Goal: Task Accomplishment & Management: Use online tool/utility

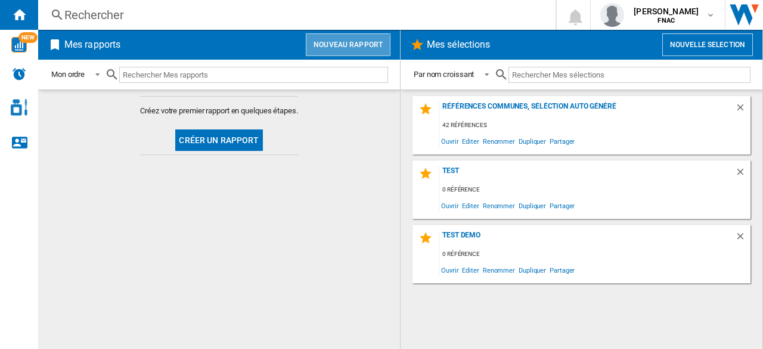
click at [347, 47] on button "Nouveau rapport" at bounding box center [348, 44] width 85 height 23
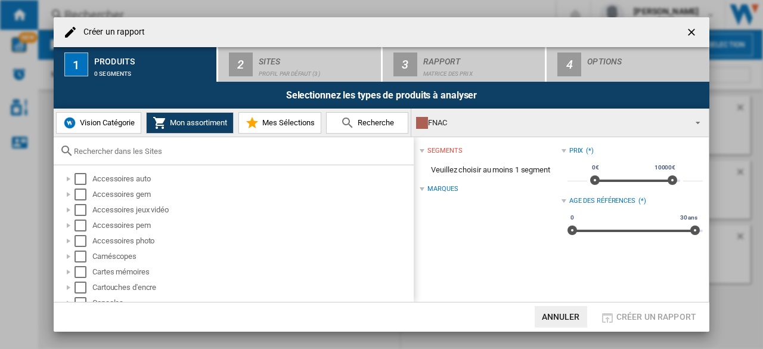
click at [105, 119] on span "Vision Catégorie" at bounding box center [106, 122] width 58 height 9
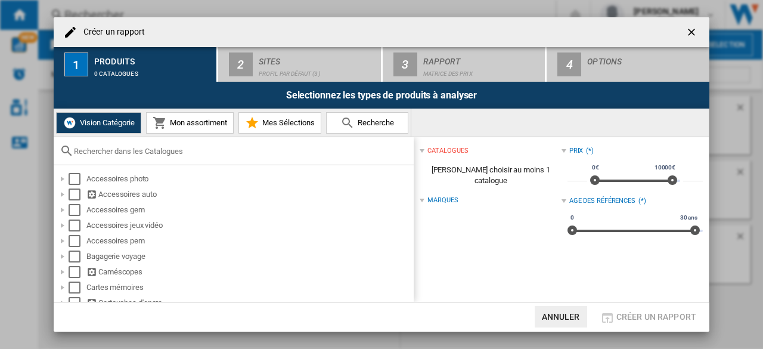
click at [121, 154] on input "text" at bounding box center [241, 151] width 334 height 9
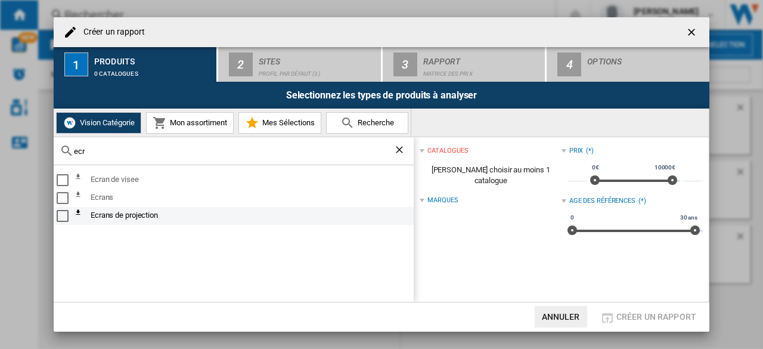
type input "ecr"
click at [57, 217] on div "Select" at bounding box center [63, 216] width 12 height 12
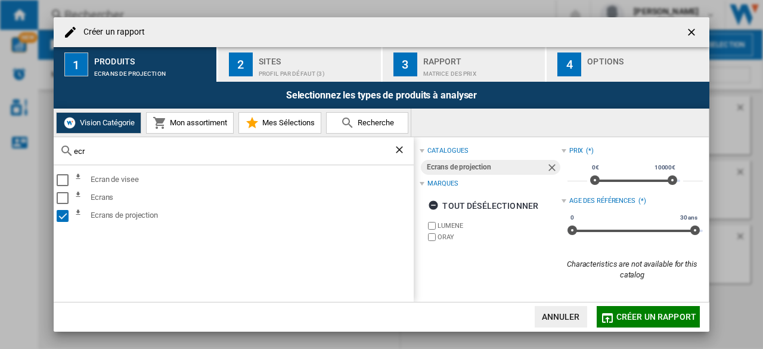
drag, startPoint x: 92, startPoint y: 153, endPoint x: 10, endPoint y: 150, distance: 82.9
click at [10, 150] on div "Créer un rapport 1 Produits Ecrans de projection 2 Sites Profil par défaut (3) …" at bounding box center [381, 174] width 763 height 349
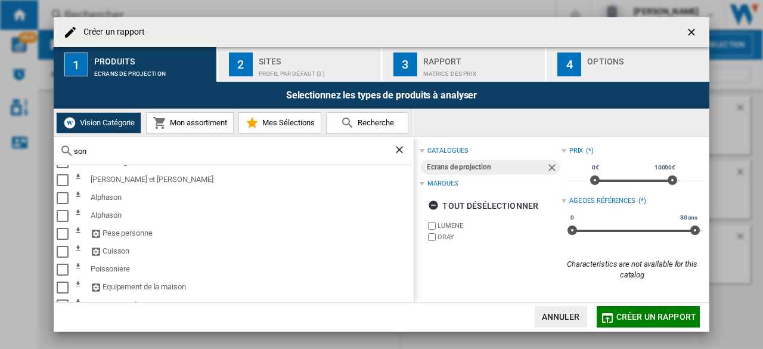
scroll to position [316, 0]
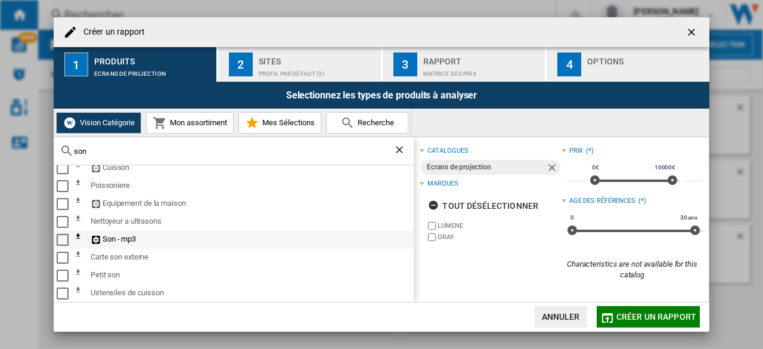
type input "son"
click at [63, 244] on div "Select" at bounding box center [63, 240] width 12 height 12
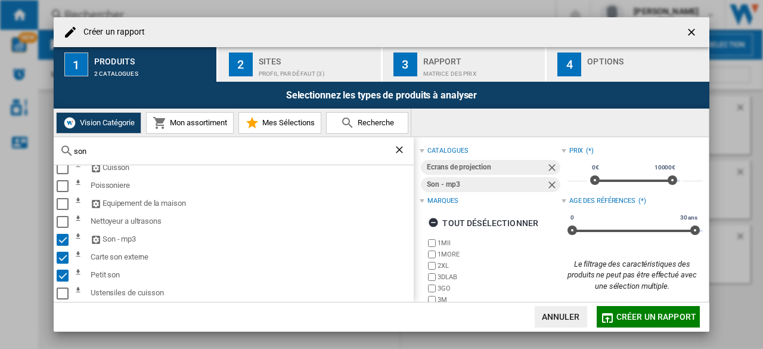
click at [94, 160] on div "son" at bounding box center [234, 151] width 360 height 28
click at [99, 154] on input "son" at bounding box center [234, 151] width 320 height 9
drag, startPoint x: 99, startPoint y: 154, endPoint x: 0, endPoint y: 131, distance: 101.7
click at [0, 131] on div "Créer un rapport 1 Produits 2 catalogues 2 Sites Profil par défaut (3) 3 Rappor…" at bounding box center [381, 174] width 763 height 349
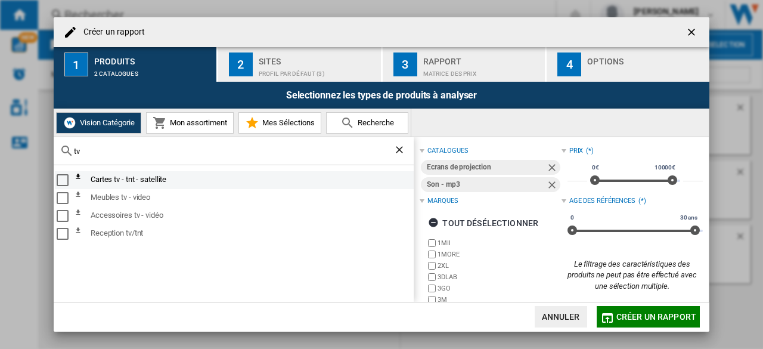
type input "tv"
click at [68, 175] on div "Select" at bounding box center [63, 180] width 12 height 12
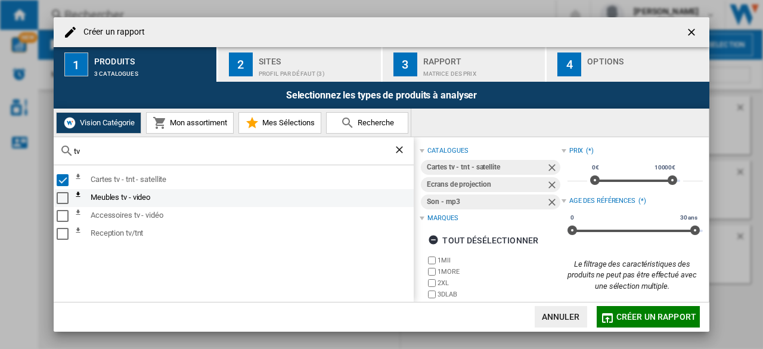
click at [67, 191] on md-checkbox "Select" at bounding box center [66, 198] width 18 height 14
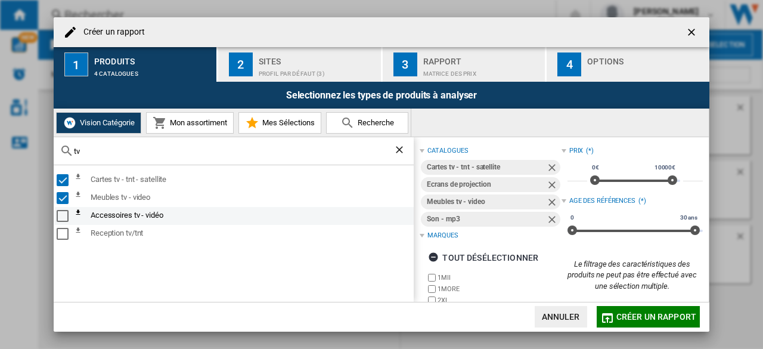
click at [63, 211] on div "Select" at bounding box center [63, 216] width 12 height 12
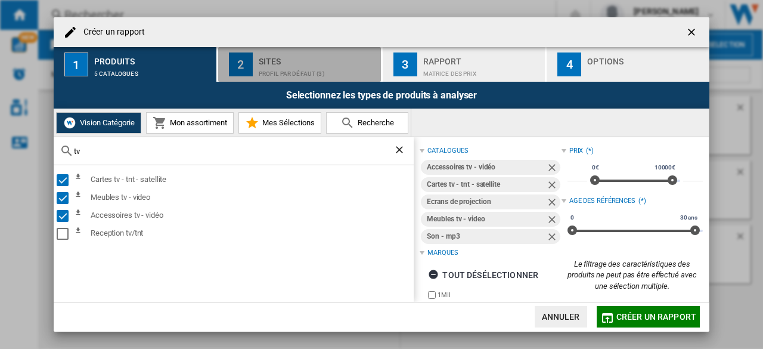
click at [302, 70] on div "Profil par défaut (3)" at bounding box center [317, 70] width 117 height 13
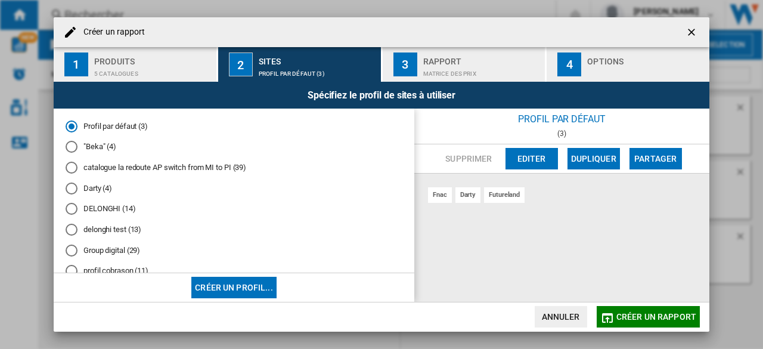
scroll to position [149, 0]
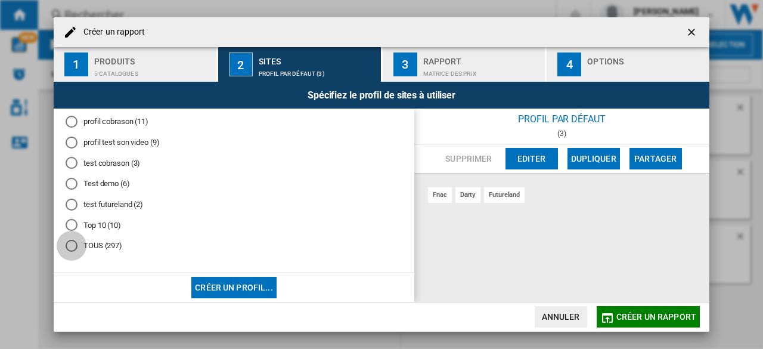
click at [70, 245] on div "TOUS (297)" at bounding box center [72, 246] width 12 height 12
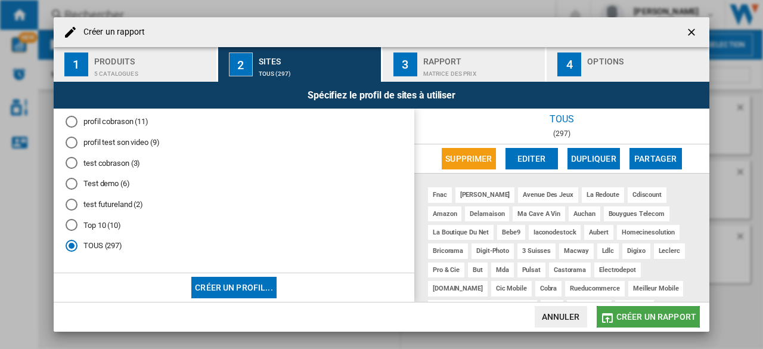
click at [628, 313] on span "Créer un rapport" at bounding box center [657, 317] width 80 height 10
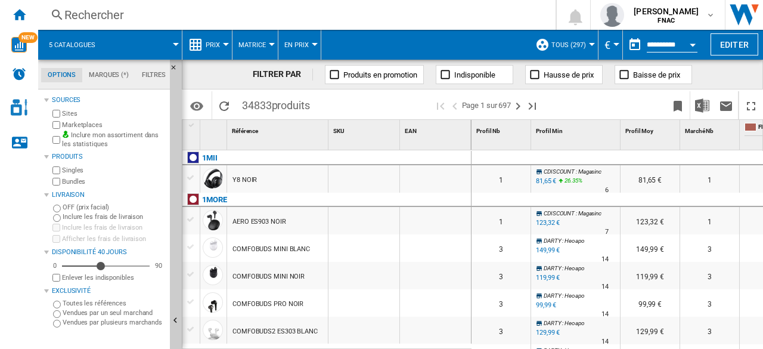
click at [206, 48] on button "Prix" at bounding box center [216, 45] width 20 height 30
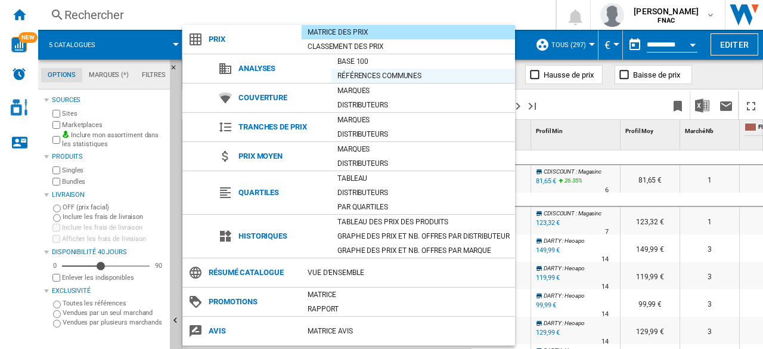
click at [385, 73] on div "Références communes" at bounding box center [424, 76] width 184 height 12
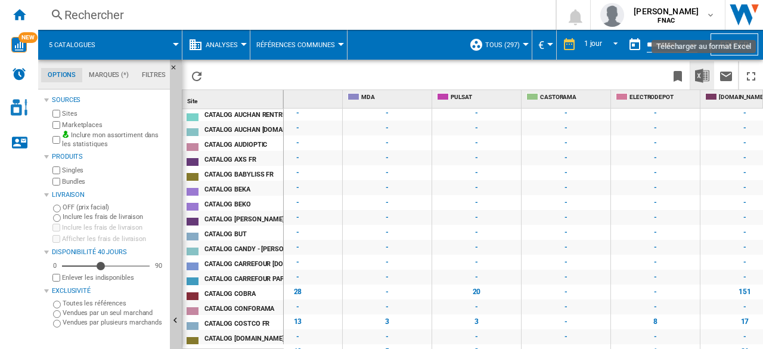
click at [702, 73] on img "Télécharger au format Excel" at bounding box center [702, 76] width 14 height 14
